Goal: Task Accomplishment & Management: Manage account settings

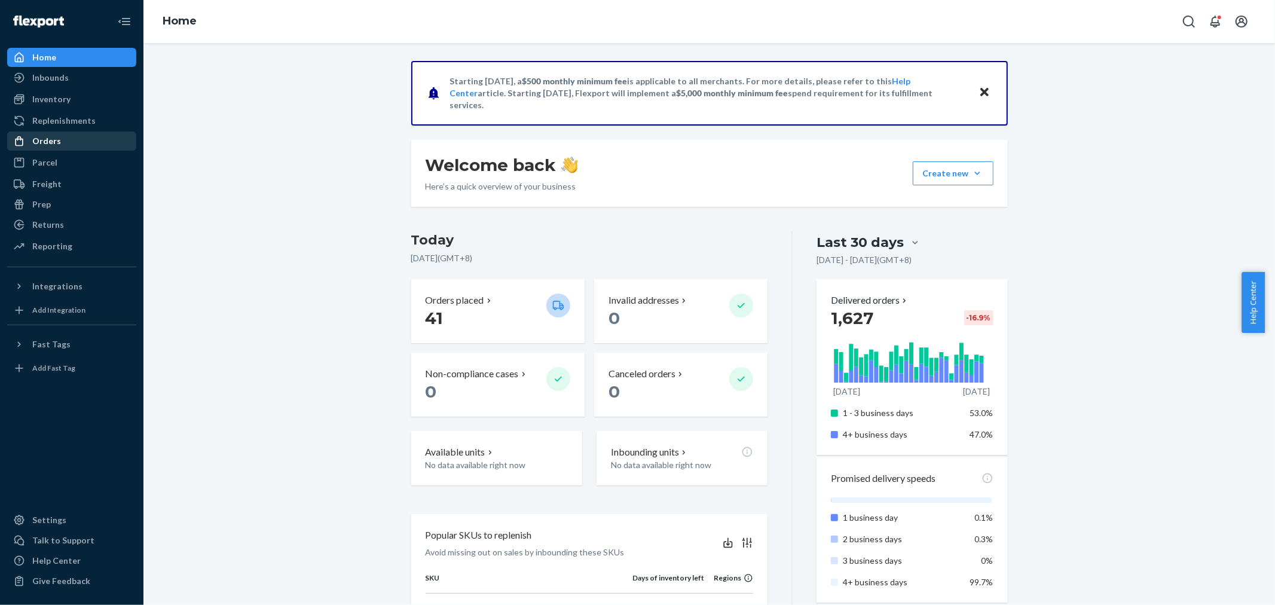
click at [55, 136] on div "Orders" at bounding box center [46, 141] width 29 height 12
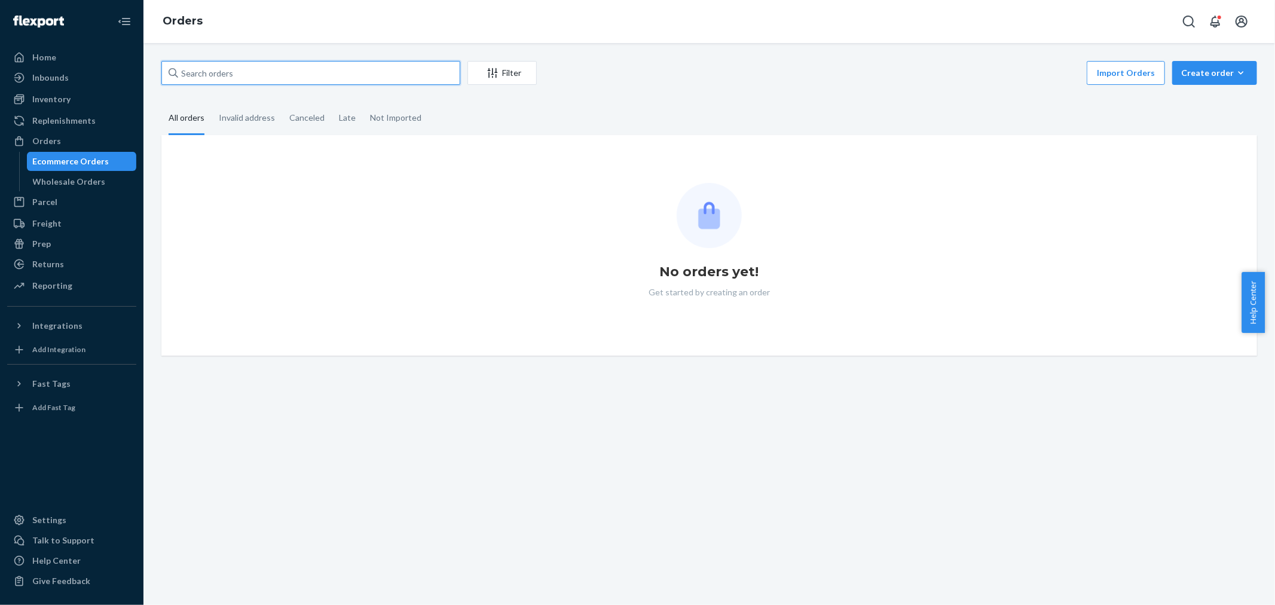
click at [371, 74] on input "text" at bounding box center [310, 73] width 299 height 24
paste input "#933182"
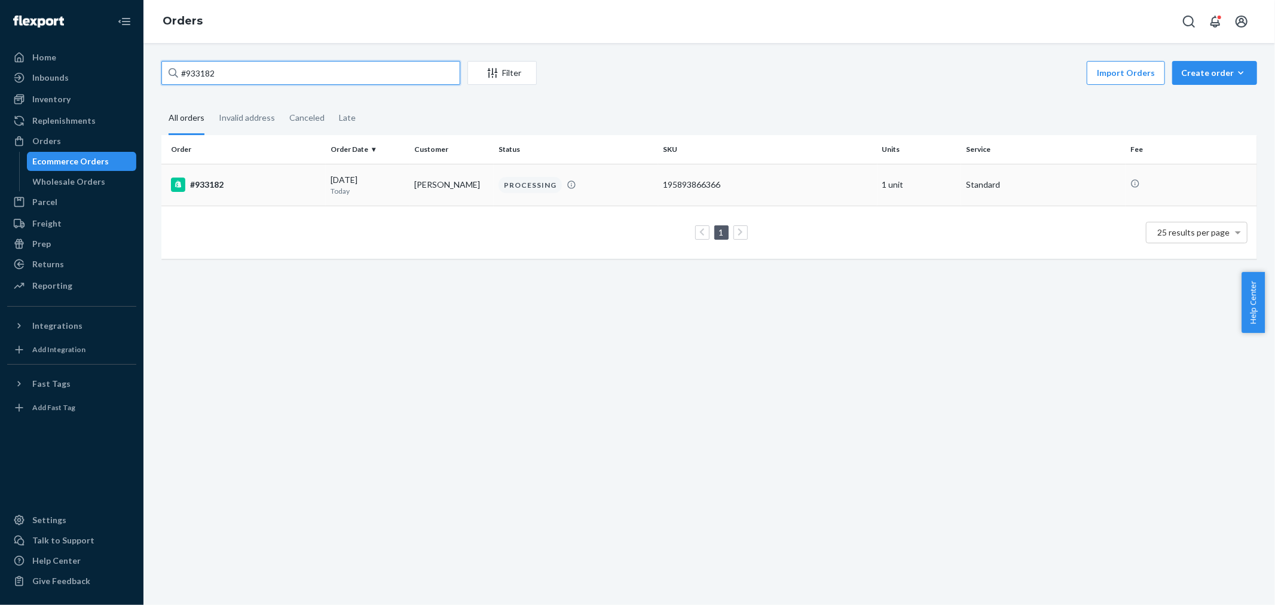
type input "#933182"
click at [605, 185] on div "PROCESSING" at bounding box center [576, 185] width 160 height 16
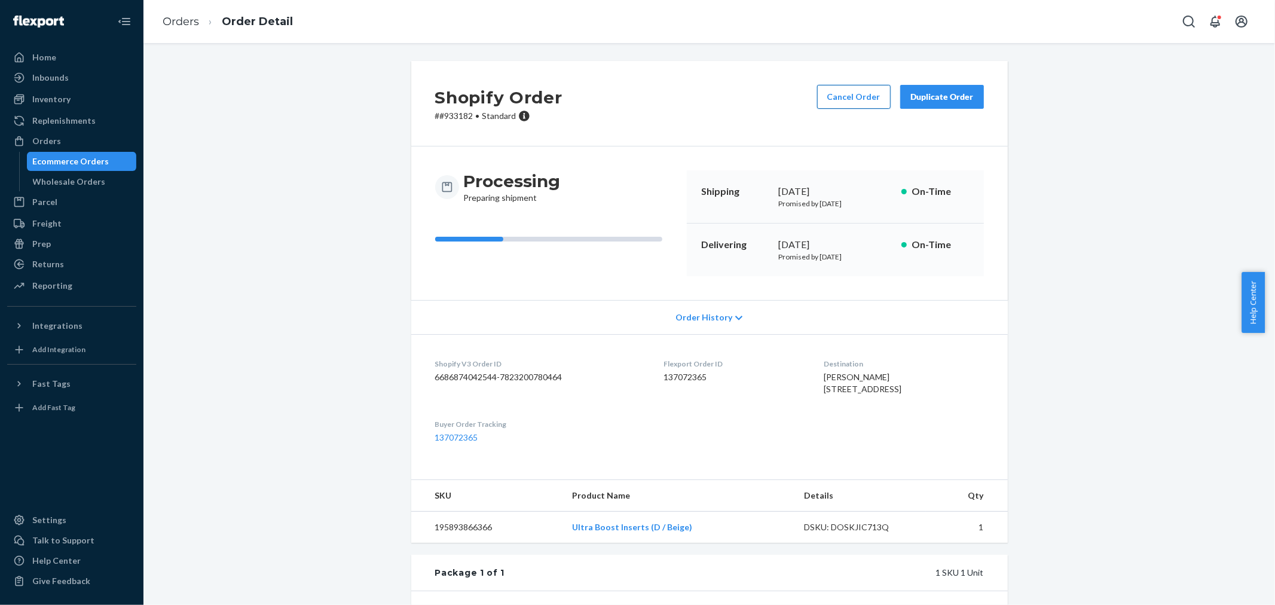
click at [850, 96] on button "Cancel Order" at bounding box center [854, 97] width 74 height 24
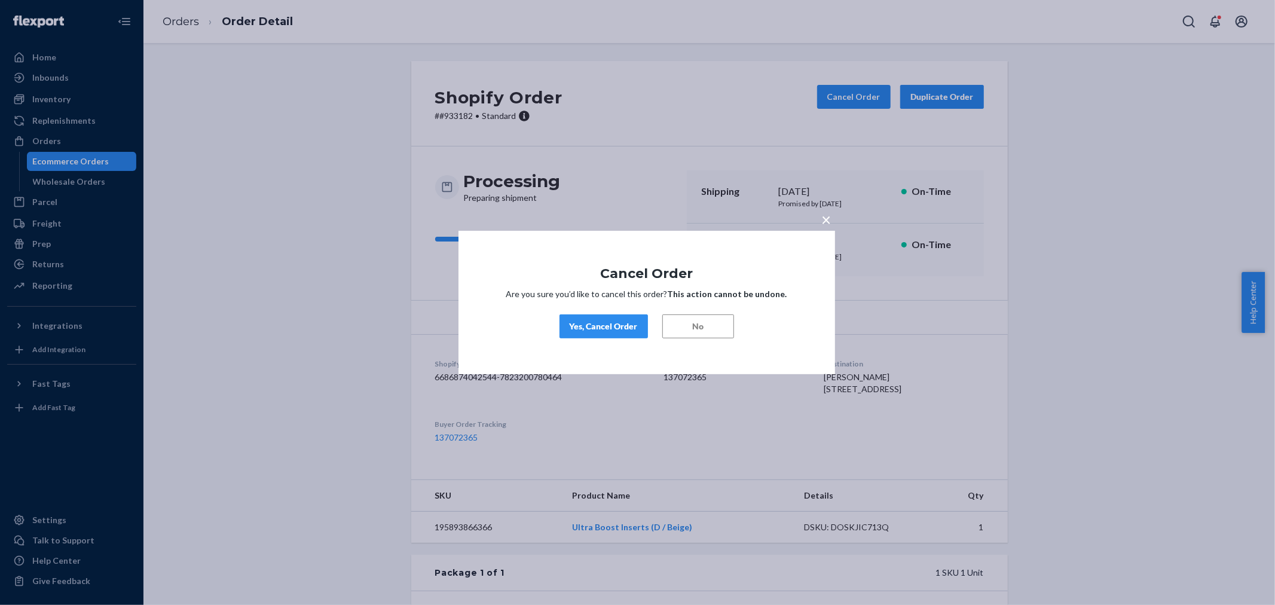
click at [604, 322] on div "Yes, Cancel Order" at bounding box center [604, 326] width 68 height 12
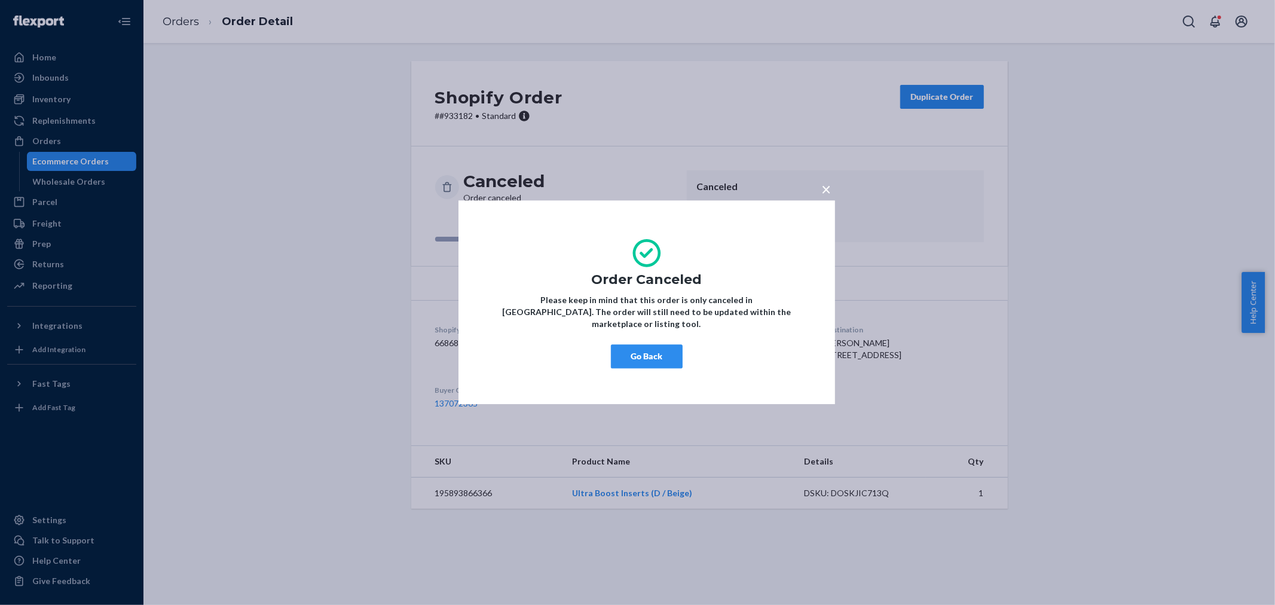
click at [827, 194] on span "×" at bounding box center [827, 189] width 10 height 20
